Goal: Find specific page/section: Find specific page/section

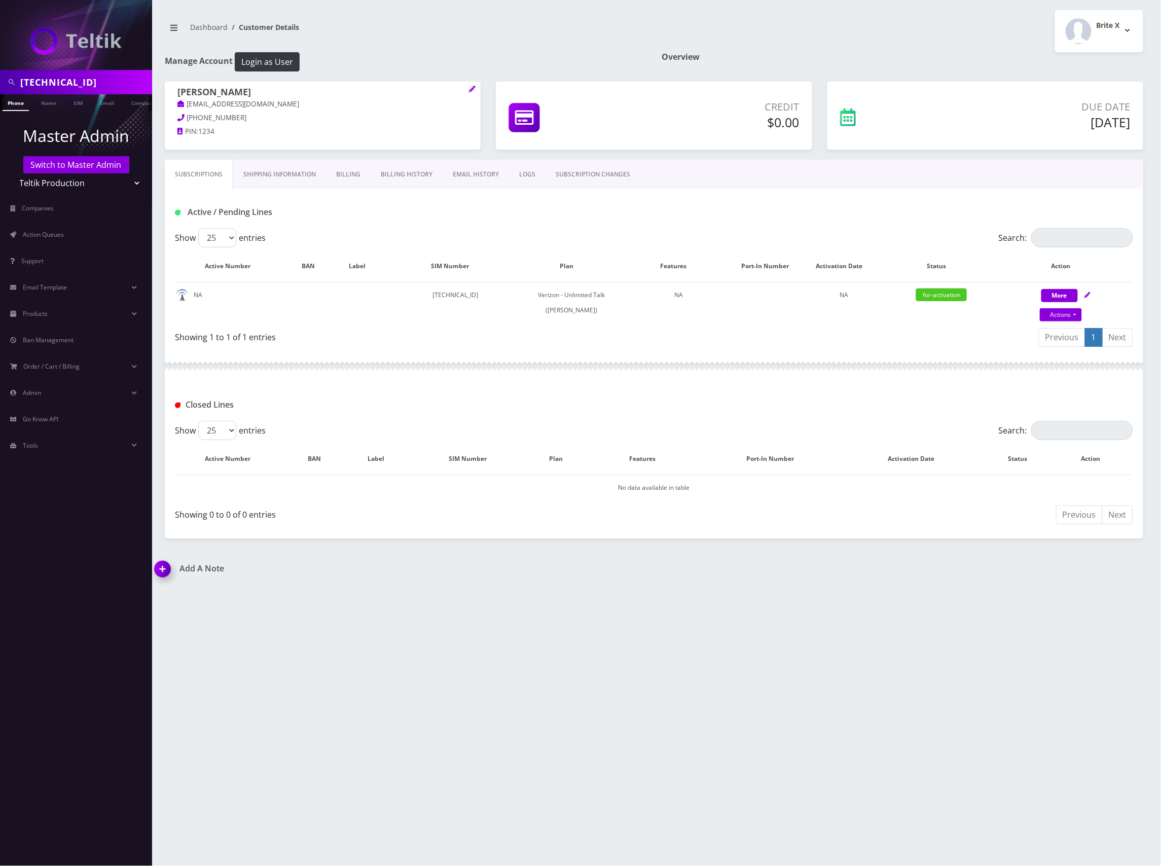
click at [86, 85] on input "89148000011798240972" at bounding box center [84, 81] width 129 height 19
paste input "1392"
type input "[TECHNICAL_ID]"
click at [80, 102] on link "SIM" at bounding box center [77, 102] width 19 height 17
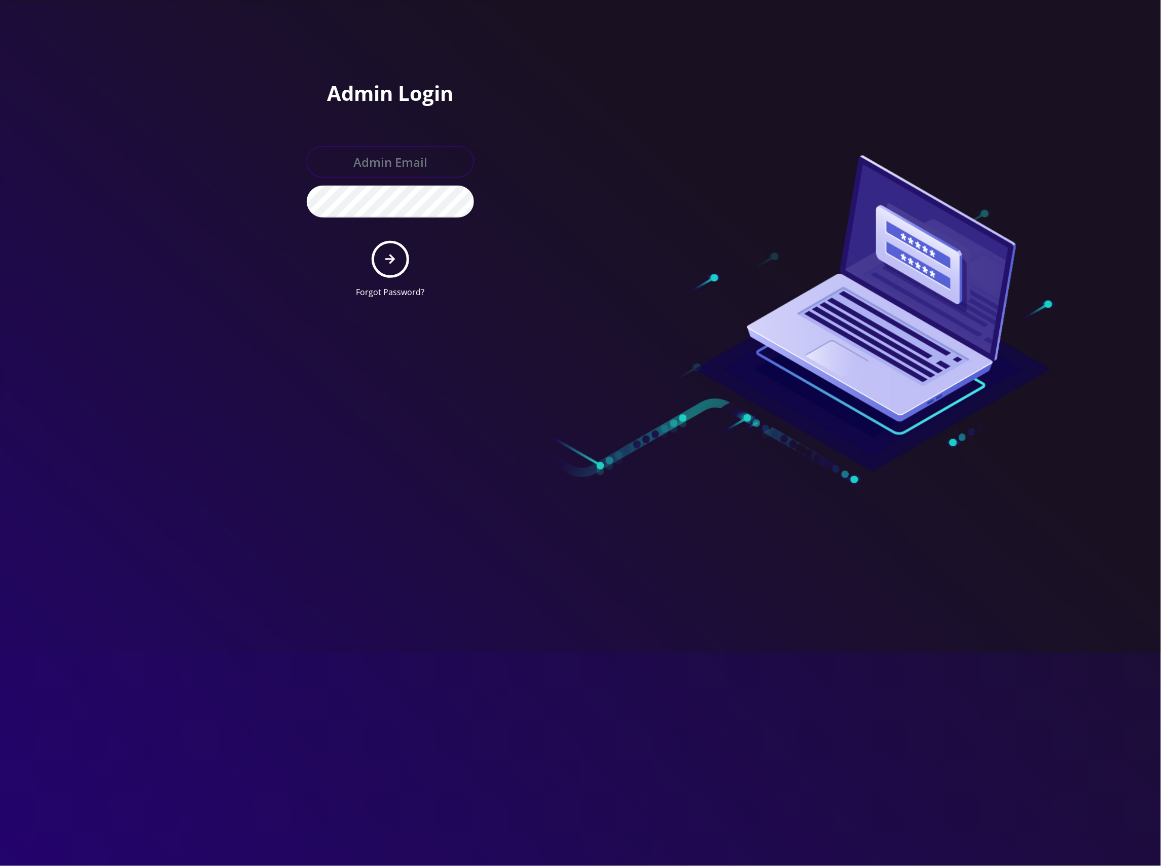
type input "master@britewireless.com"
click at [385, 260] on icon "submit" at bounding box center [390, 258] width 10 height 11
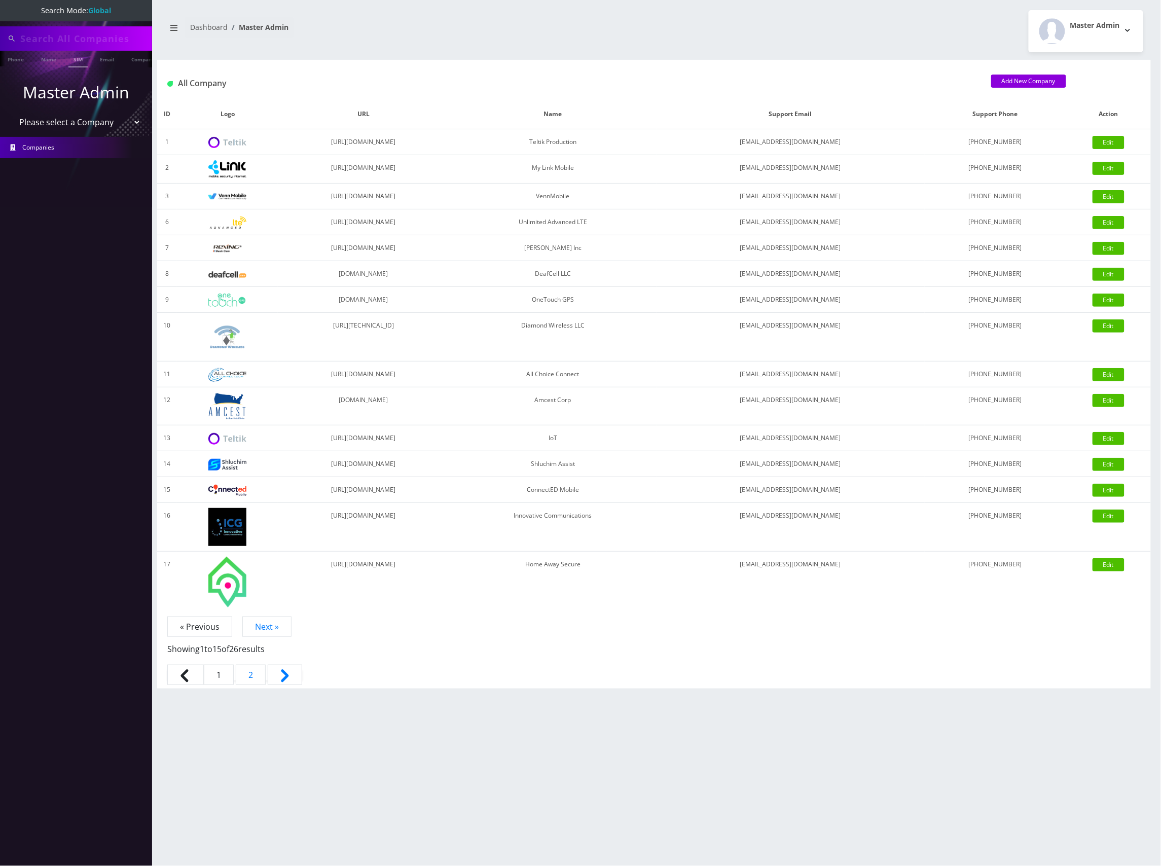
type input "[TECHNICAL_ID]"
click at [81, 34] on input "[TECHNICAL_ID]" at bounding box center [84, 38] width 129 height 19
click at [77, 60] on link "SIM" at bounding box center [77, 59] width 19 height 17
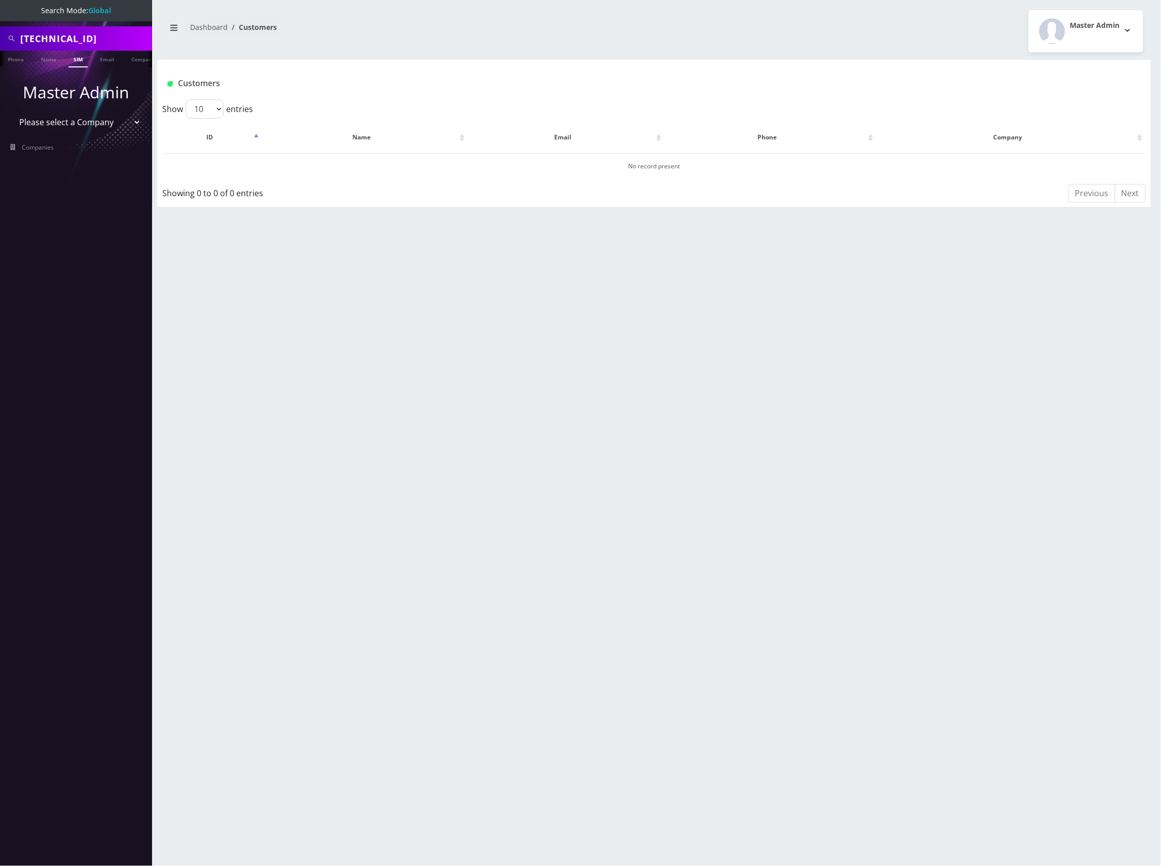
click at [104, 122] on select "Please select a Company Teltik Production My Link Mobile VennMobile Unlimited A…" at bounding box center [76, 122] width 129 height 19
